Goal: Task Accomplishment & Management: Manage account settings

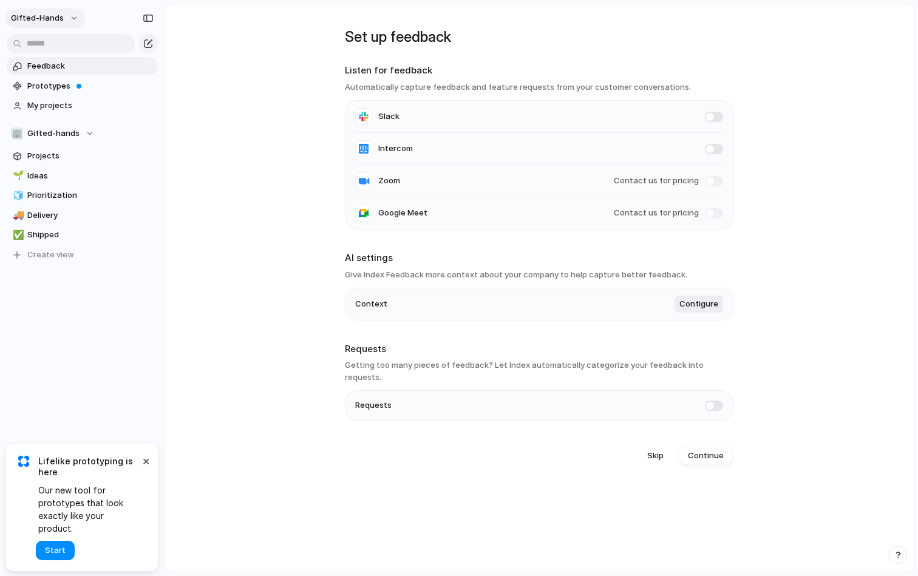
click at [75, 25] on button "gifted-hands" at bounding box center [44, 17] width 79 height 19
click at [248, 146] on div "Settings Invite members Change theme Sign out" at bounding box center [459, 288] width 918 height 576
click at [52, 61] on span "Feedback" at bounding box center [90, 66] width 126 height 12
click at [501, 249] on div "Set up feedback Listen for feedback Automatically capture feedback and feature …" at bounding box center [539, 239] width 388 height 471
click at [702, 209] on div "Contact us for pricing" at bounding box center [668, 213] width 109 height 12
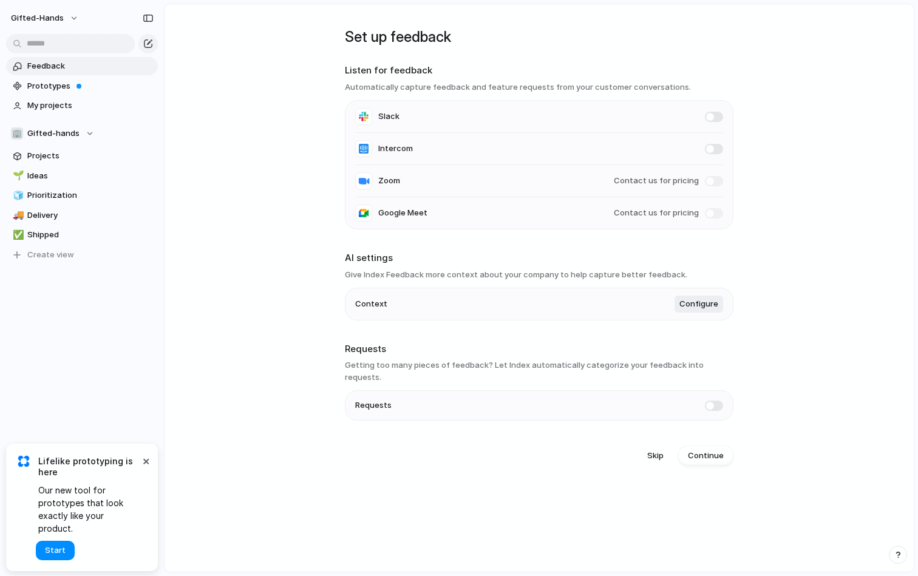
click at [708, 214] on span at bounding box center [714, 213] width 18 height 10
click at [461, 173] on li "Zoom Contact us for pricing" at bounding box center [539, 181] width 368 height 32
click at [709, 180] on span at bounding box center [714, 181] width 18 height 10
click at [711, 121] on span at bounding box center [714, 117] width 18 height 10
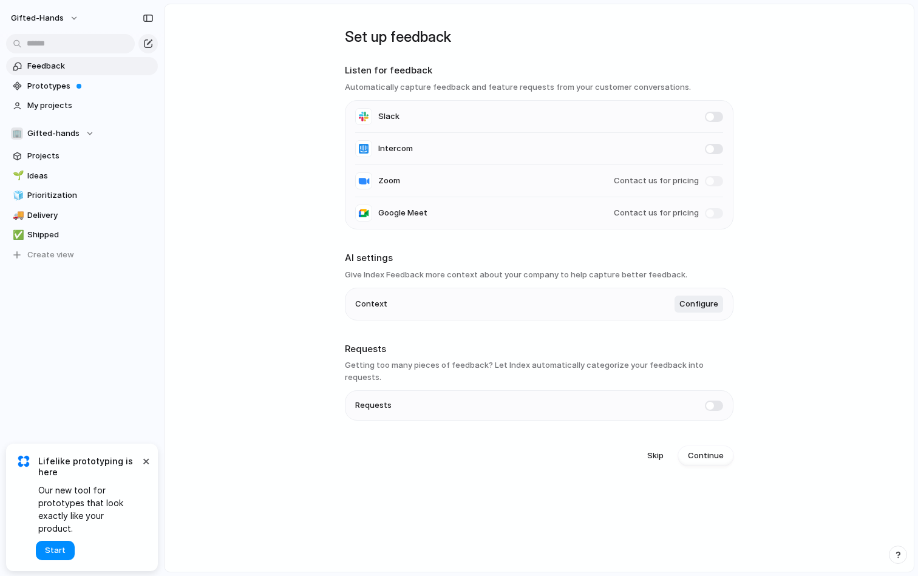
click at [782, 270] on main "Set up feedback Listen for feedback Automatically capture feedback and feature …" at bounding box center [539, 288] width 750 height 569
click at [422, 155] on li "Intercom" at bounding box center [539, 149] width 368 height 32
click at [402, 147] on span "Intercom" at bounding box center [395, 149] width 35 height 12
click at [707, 149] on span at bounding box center [714, 149] width 18 height 10
click at [708, 180] on span at bounding box center [714, 181] width 18 height 10
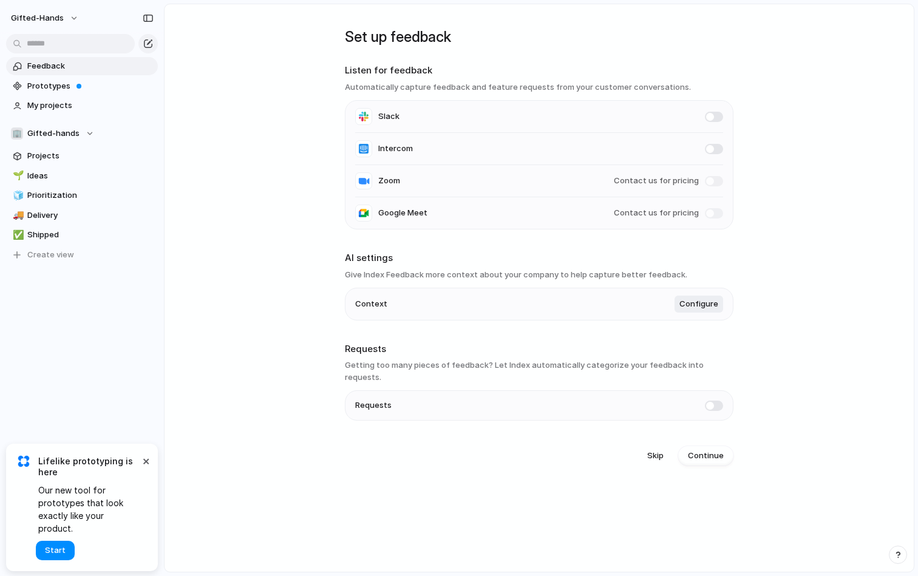
click at [708, 180] on span at bounding box center [714, 181] width 18 height 10
click at [784, 340] on main "Set up feedback Listen for feedback Automatically capture feedback and feature …" at bounding box center [539, 288] width 750 height 569
click at [783, 260] on main "Set up feedback Listen for feedback Automatically capture feedback and feature …" at bounding box center [539, 288] width 750 height 569
click at [742, 261] on main "Set up feedback Listen for feedback Automatically capture feedback and feature …" at bounding box center [539, 288] width 750 height 569
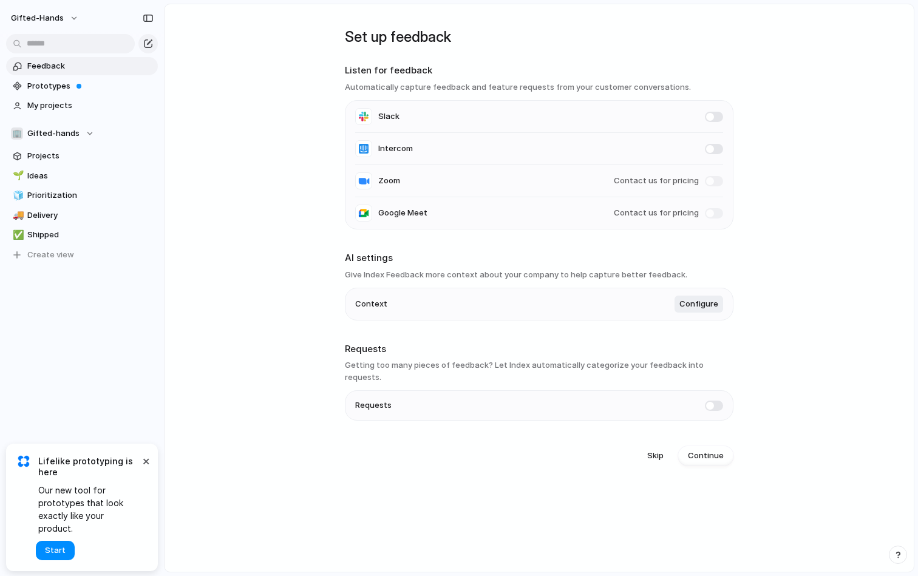
click at [801, 323] on main "Set up feedback Listen for feedback Automatically capture feedback and feature …" at bounding box center [539, 288] width 750 height 569
click at [67, 84] on span "Prototypes" at bounding box center [90, 86] width 126 height 12
click at [41, 85] on span "Prototypes" at bounding box center [90, 86] width 126 height 12
click at [268, 254] on main "Set up feedback Listen for feedback Automatically capture feedback and feature …" at bounding box center [539, 288] width 750 height 569
click at [69, 107] on span "My projects" at bounding box center [90, 106] width 126 height 12
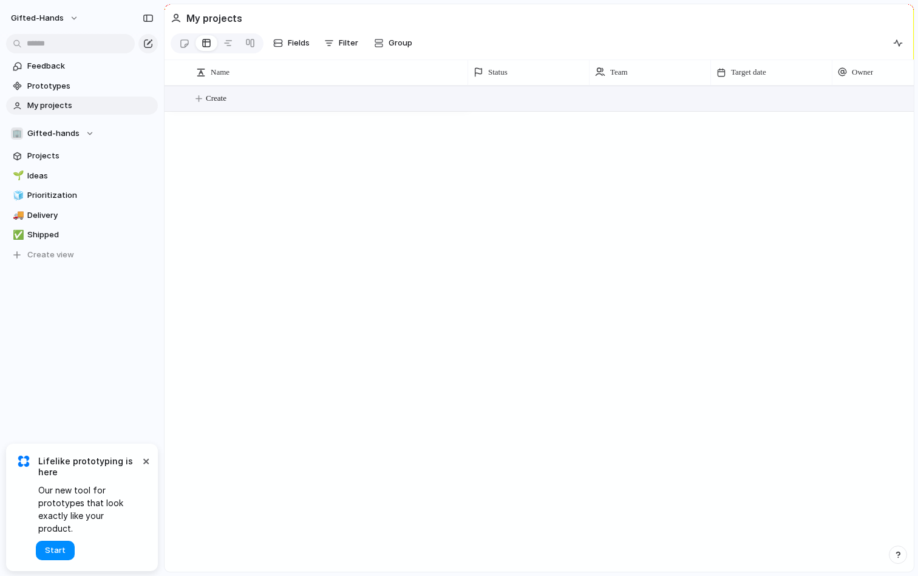
click at [222, 100] on span "Create" at bounding box center [216, 98] width 21 height 12
click at [210, 97] on span "Create" at bounding box center [216, 98] width 21 height 12
click at [211, 99] on span "Create" at bounding box center [216, 98] width 21 height 12
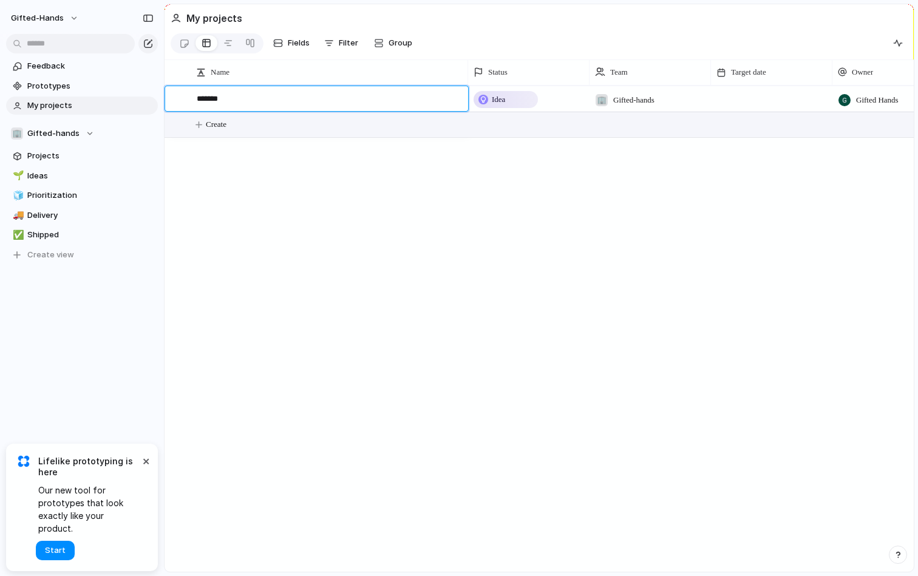
type textarea "*******"
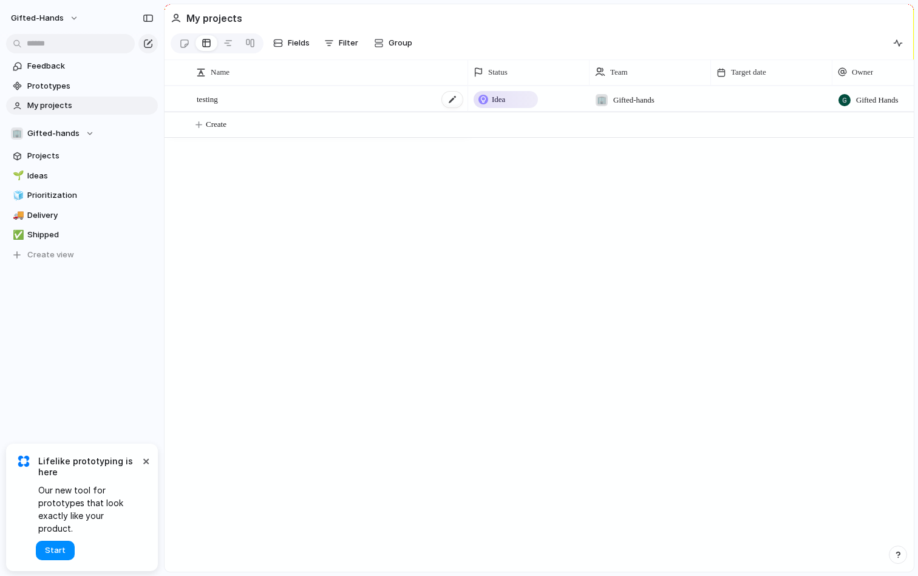
click at [226, 98] on div "testing" at bounding box center [330, 99] width 267 height 25
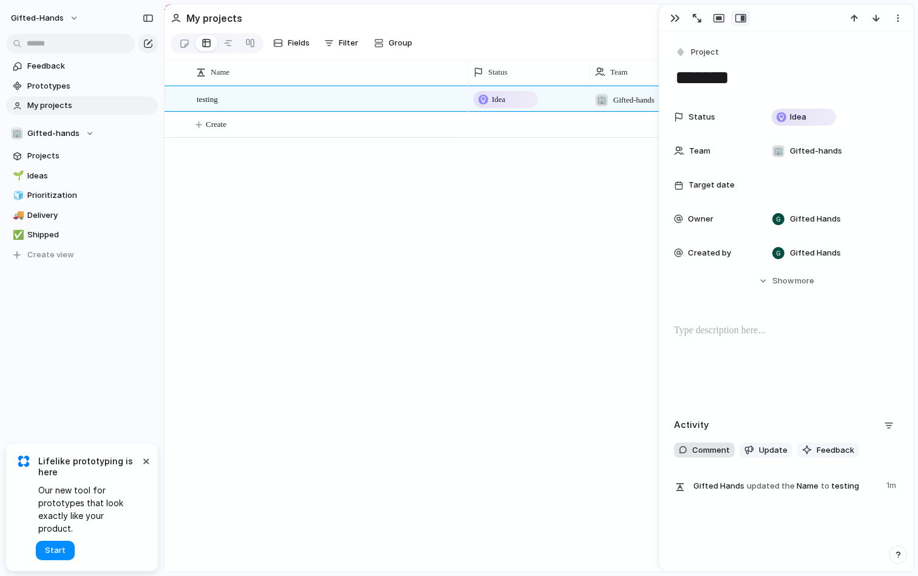
click at [708, 444] on button "Comment" at bounding box center [704, 450] width 61 height 16
click at [756, 454] on button "Update" at bounding box center [765, 450] width 53 height 16
click at [824, 446] on span "Feedback" at bounding box center [835, 450] width 38 height 12
click at [892, 422] on div "button" at bounding box center [889, 426] width 10 height 10
click at [885, 421] on div "Comments Updates Changes Feedback" at bounding box center [459, 288] width 918 height 576
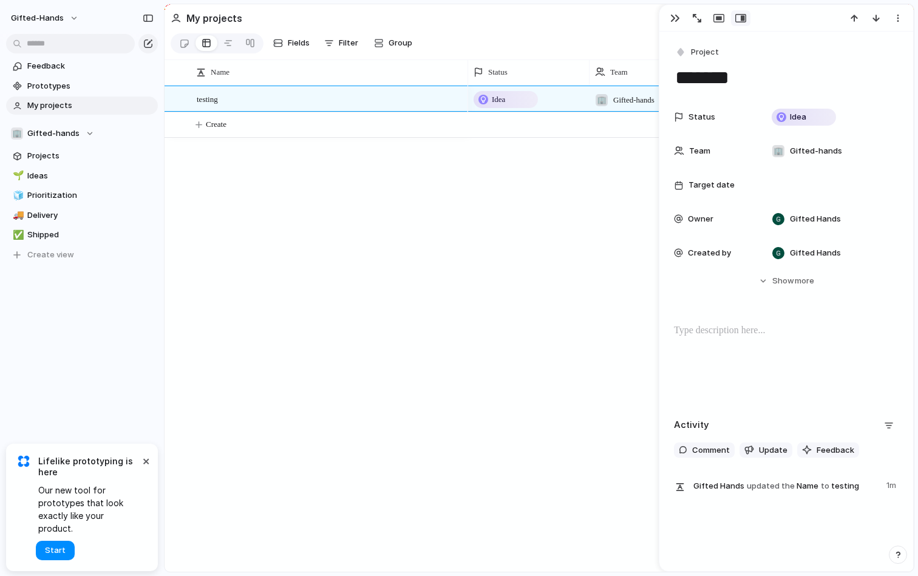
click at [796, 424] on div "Activity" at bounding box center [786, 425] width 225 height 19
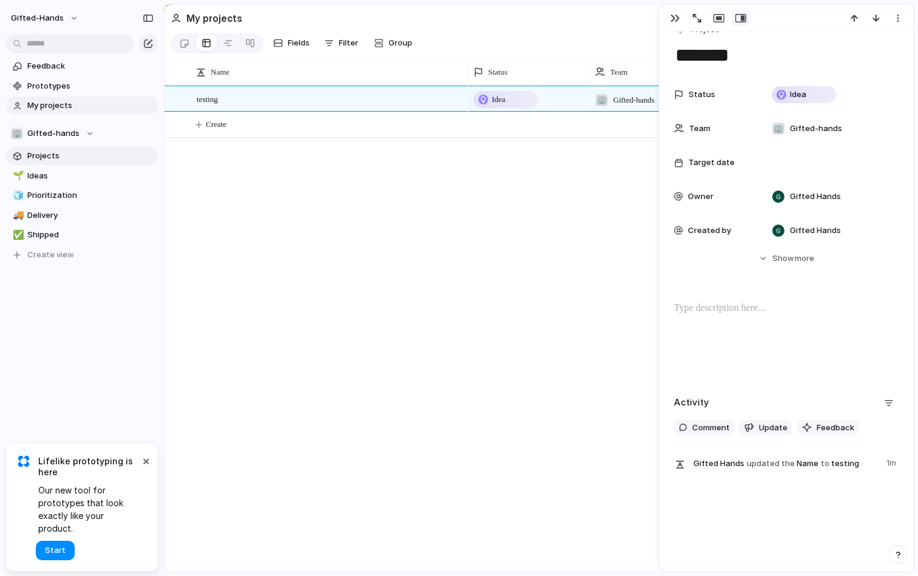
click at [57, 158] on span "Projects" at bounding box center [90, 156] width 126 height 12
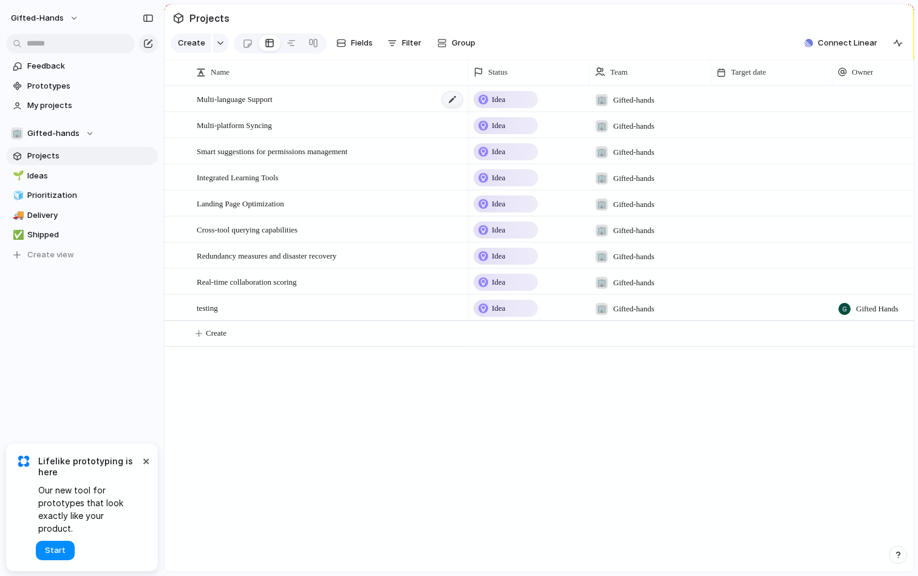
click at [449, 96] on div at bounding box center [452, 100] width 21 height 16
